Goal: Task Accomplishment & Management: Use online tool/utility

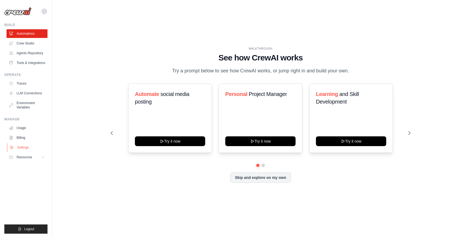
click at [26, 145] on link "Settings" at bounding box center [27, 147] width 41 height 9
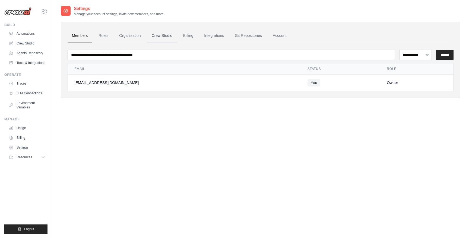
click at [152, 31] on link "Crew Studio" at bounding box center [161, 35] width 29 height 15
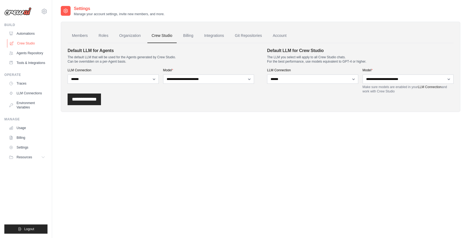
click at [24, 47] on link "Crew Studio" at bounding box center [27, 43] width 41 height 9
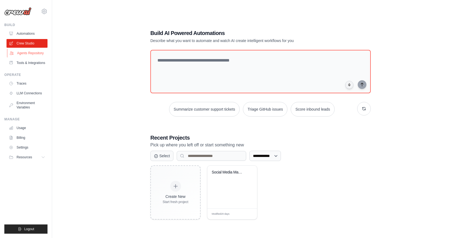
click at [22, 52] on link "Agents Repository" at bounding box center [27, 53] width 41 height 9
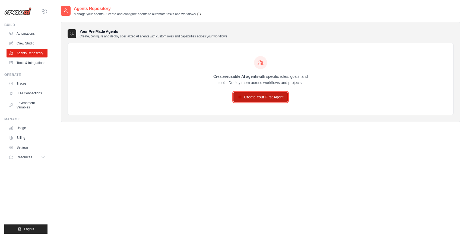
click at [275, 98] on link "Create Your First Agent" at bounding box center [260, 97] width 55 height 10
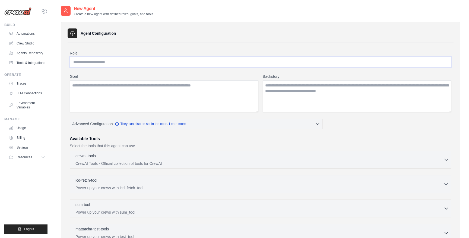
click at [132, 62] on input "Role" at bounding box center [261, 62] width 382 height 10
click at [23, 33] on link "Automations" at bounding box center [27, 33] width 41 height 9
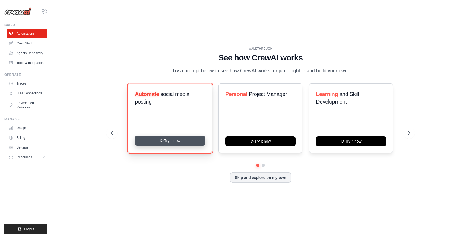
click at [179, 140] on button "Try it now" at bounding box center [170, 141] width 70 height 10
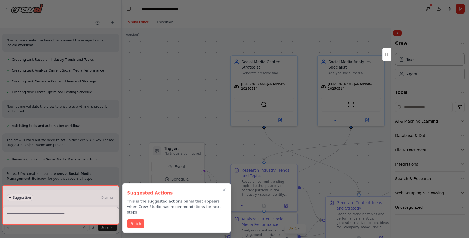
scroll to position [324, 0]
